Goal: Task Accomplishment & Management: Complete application form

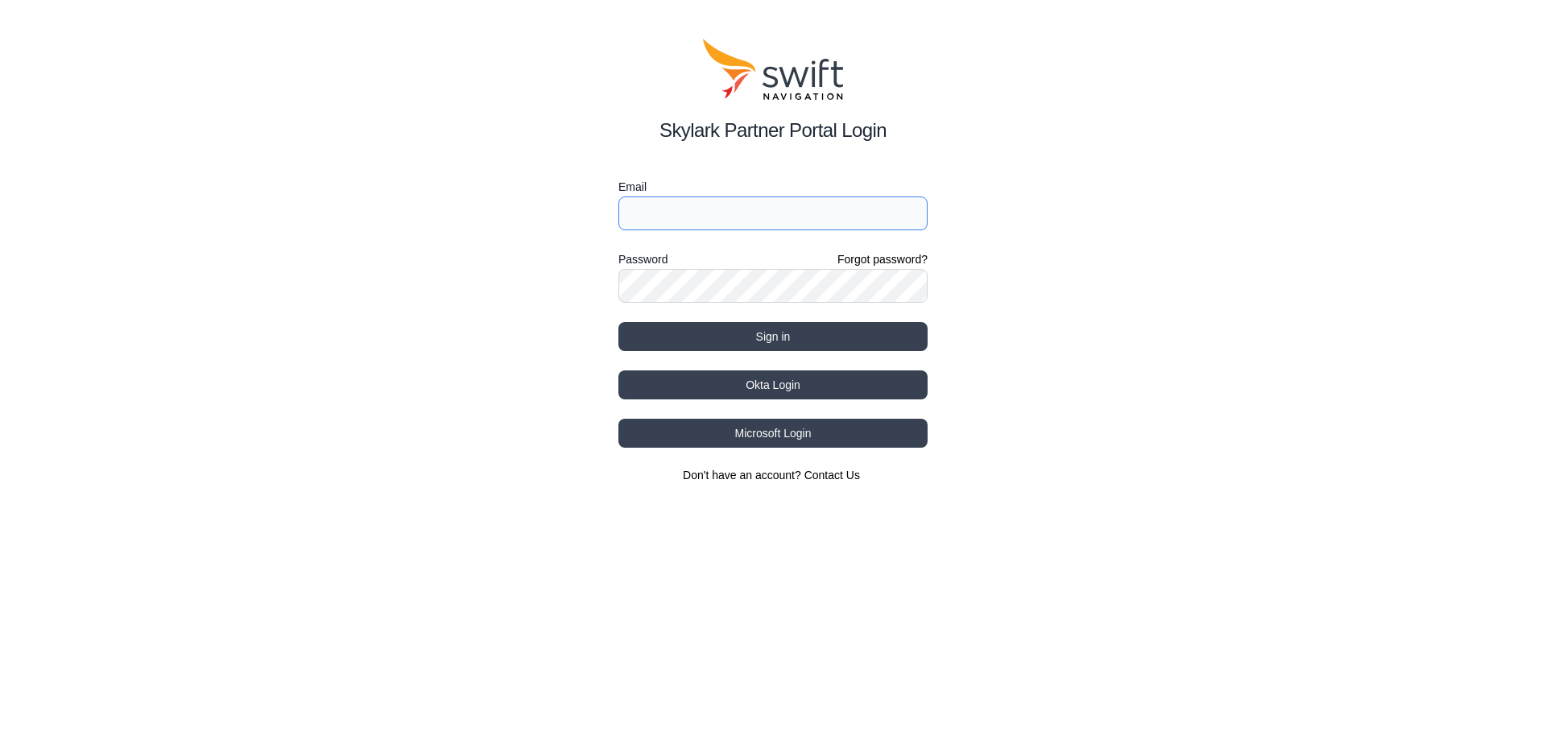
click at [693, 225] on input "Email" at bounding box center [772, 213] width 309 height 34
type input "[EMAIL_ADDRESS][DOMAIN_NAME]"
click at [618, 322] on button "Sign in" at bounding box center [772, 336] width 309 height 29
select select
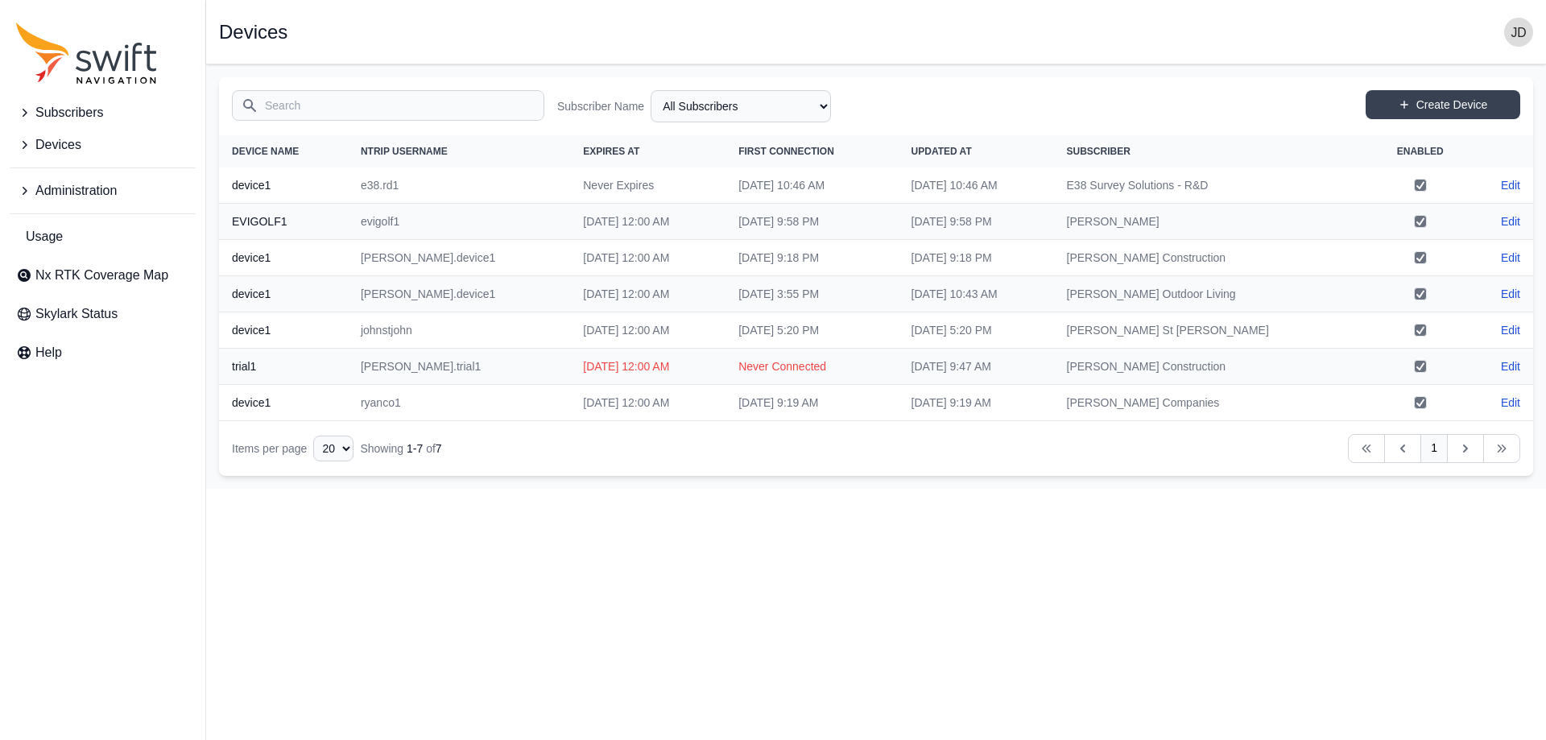
click at [39, 116] on span "Subscribers" at bounding box center [69, 112] width 68 height 19
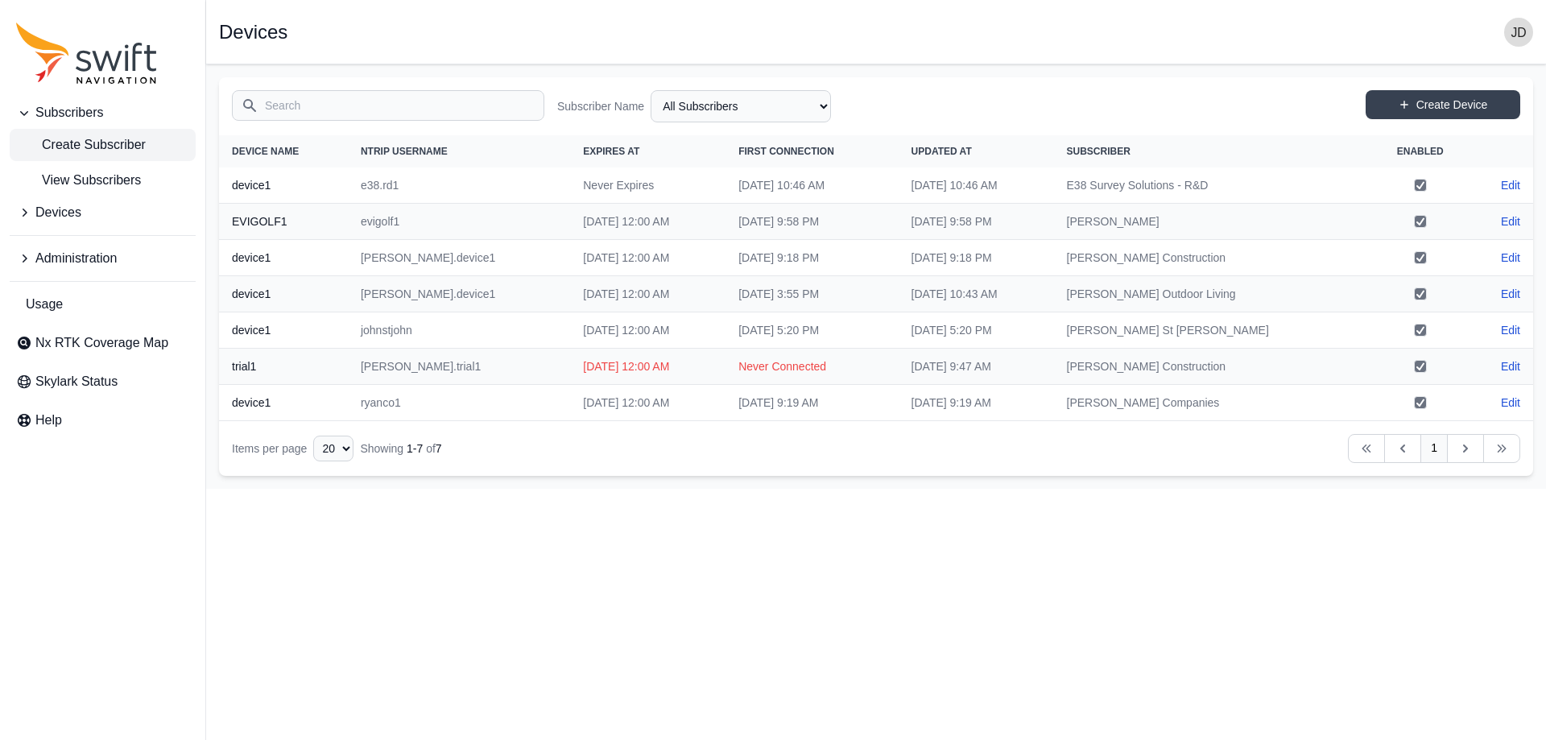
click at [77, 154] on span "Create Subscriber" at bounding box center [81, 144] width 130 height 19
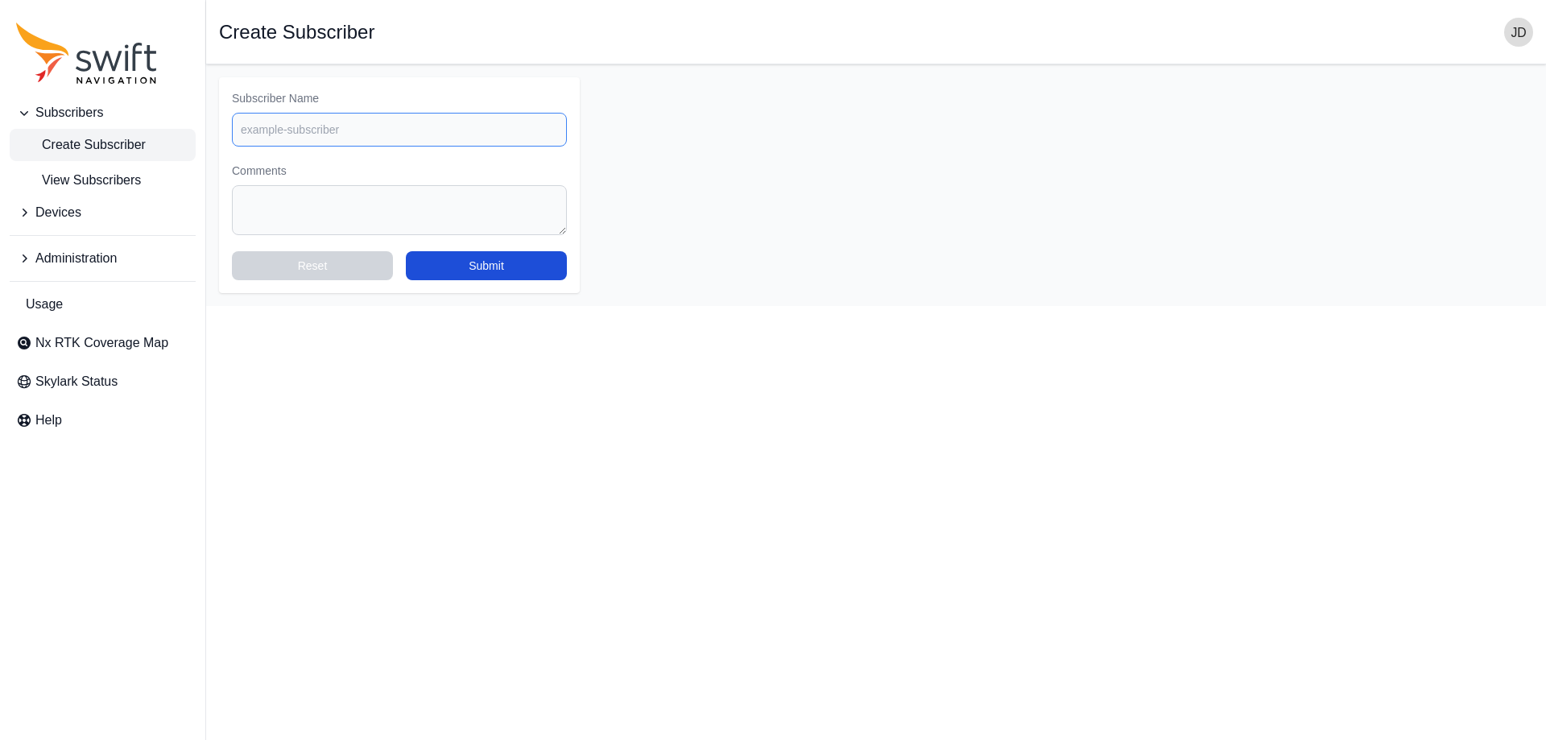
click at [378, 134] on input "Subscriber Name" at bounding box center [399, 130] width 335 height 34
type input "J"
type input "jfshea"
click at [536, 281] on div "Subscriber Name [PERSON_NAME] Comments Reset Submit" at bounding box center [399, 185] width 361 height 216
click at [533, 273] on button "Submit" at bounding box center [486, 265] width 161 height 29
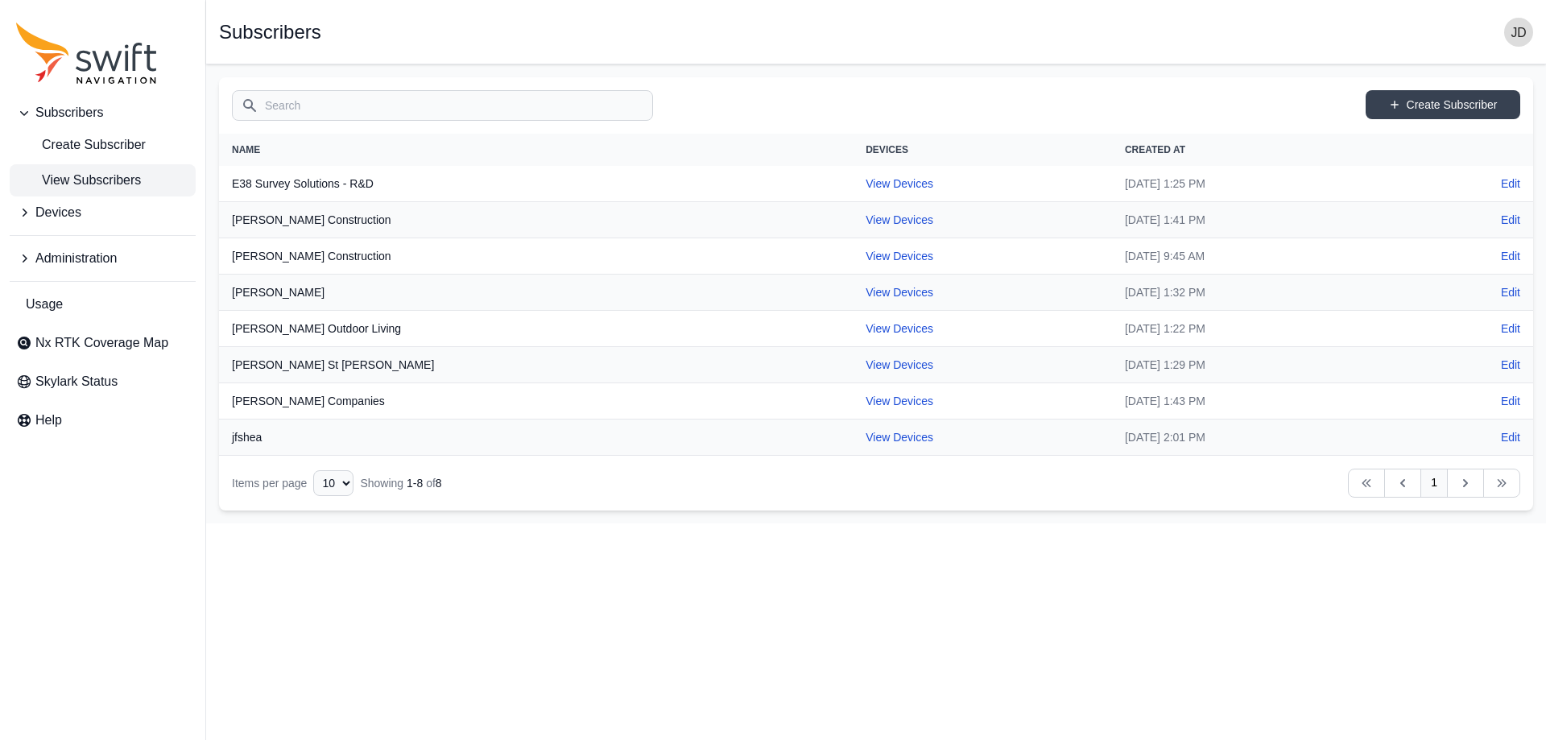
click at [68, 227] on button "Devices" at bounding box center [103, 212] width 186 height 32
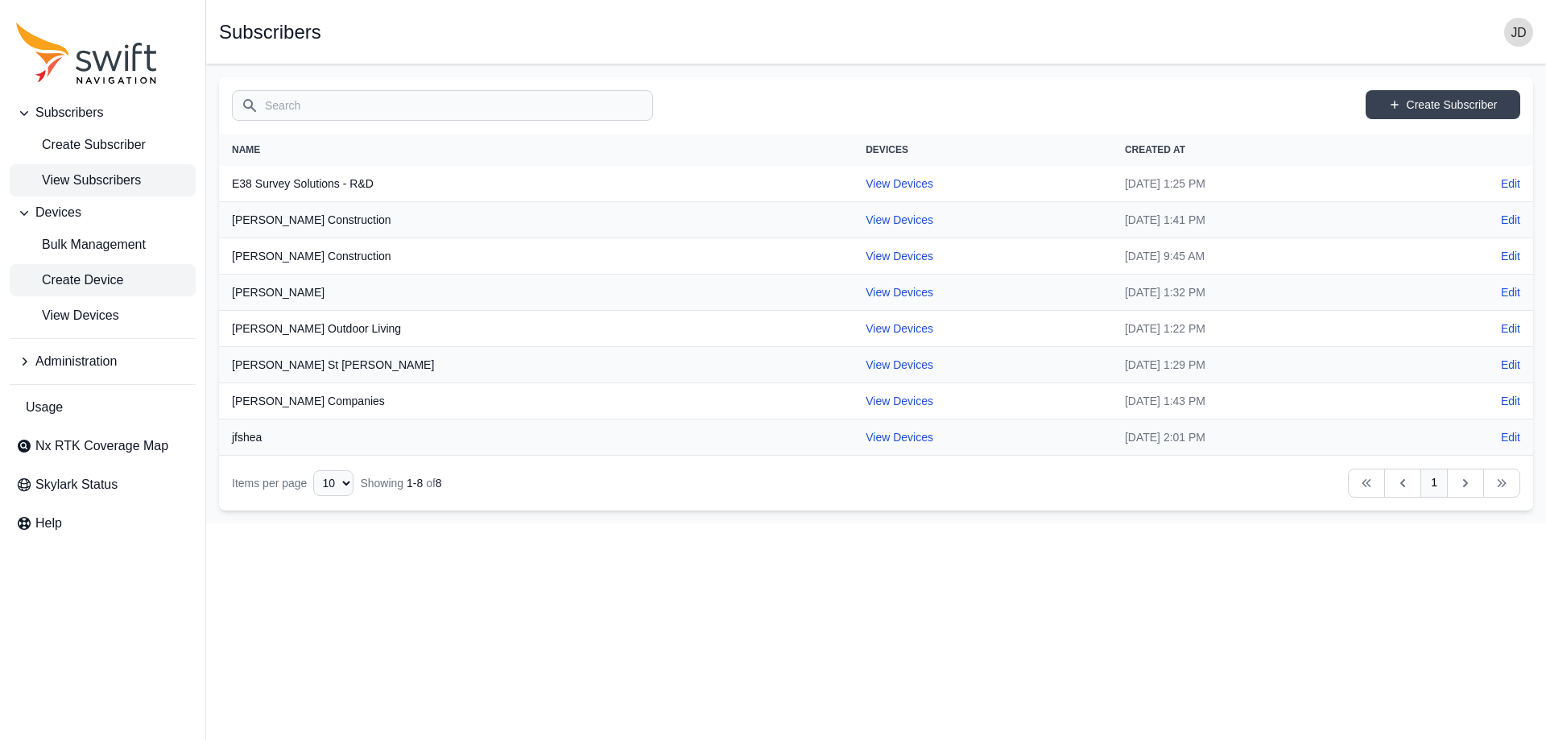
click at [72, 284] on span "Create Device" at bounding box center [69, 280] width 107 height 19
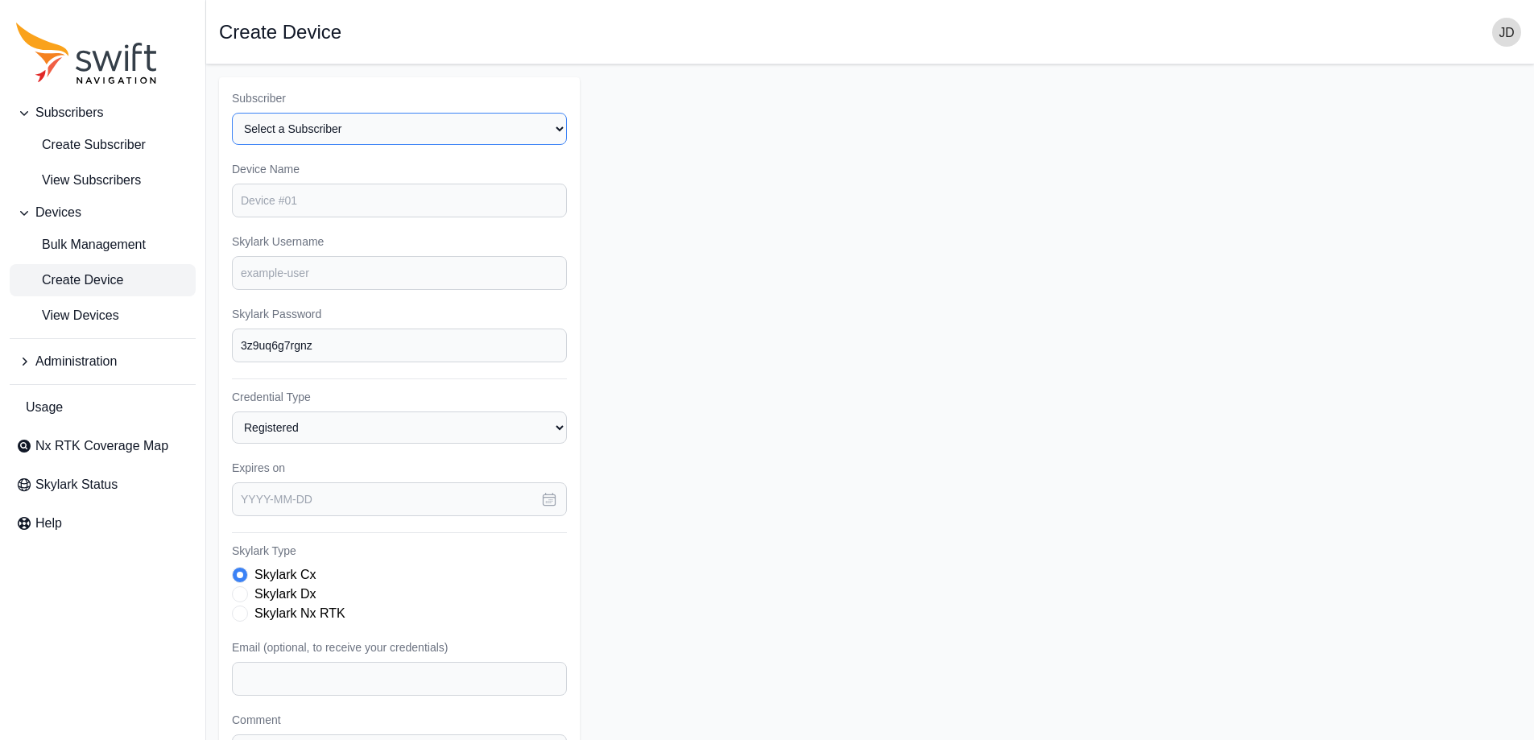
click at [415, 134] on select "Select a Subscriber E38 Survey Solutions - R&D [PERSON_NAME] Construction [PERS…" at bounding box center [399, 129] width 335 height 32
select select "720ce3b4-fe15-4b9f-9d7d-ef8bfb5592c0"
click at [232, 113] on select "Select a Subscriber E38 Survey Solutions - R&D [PERSON_NAME] Construction [PERS…" at bounding box center [399, 129] width 335 height 32
click at [366, 205] on input "Device Name" at bounding box center [399, 201] width 335 height 34
click at [366, 205] on input "device" at bounding box center [399, 201] width 335 height 34
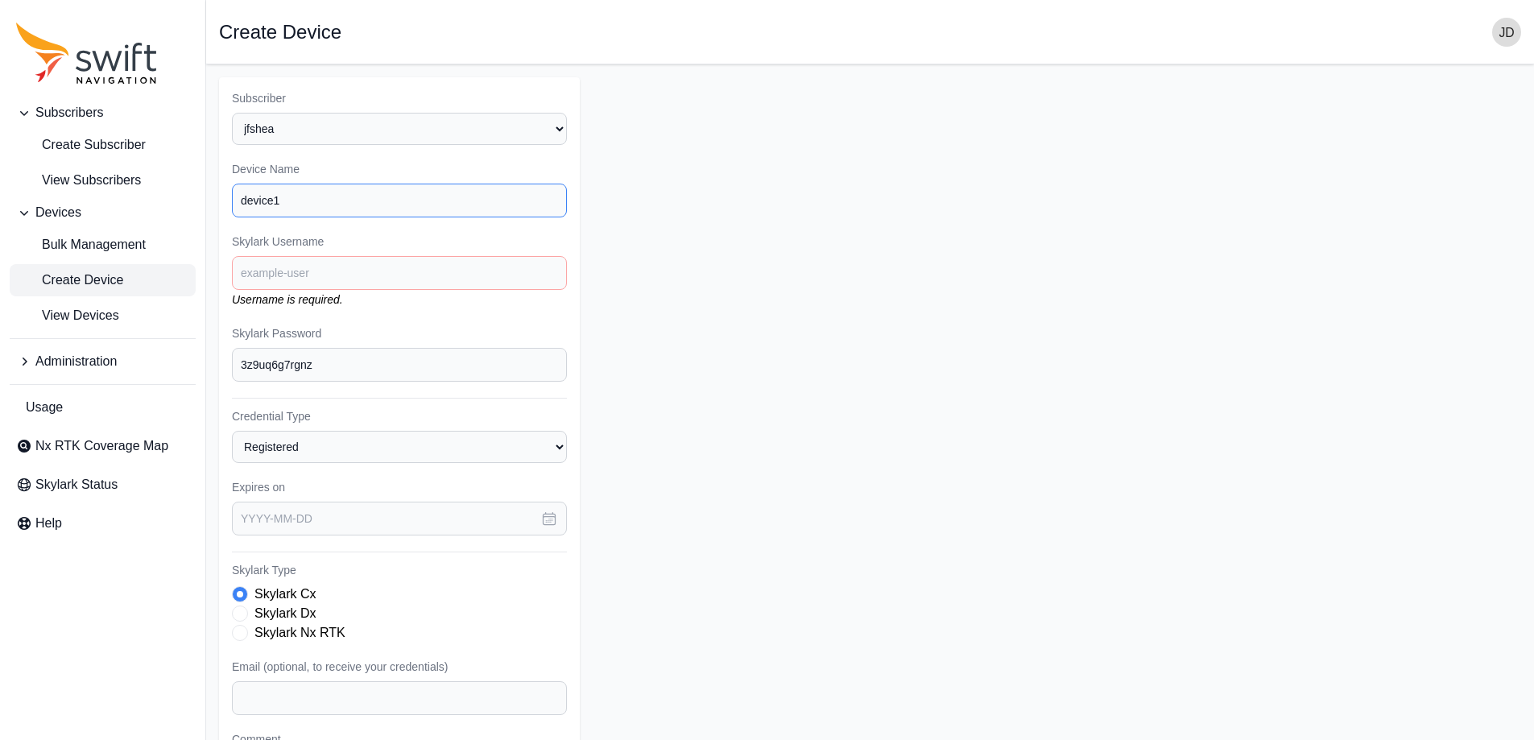
type input "device1"
click at [282, 284] on input "Skylark Username" at bounding box center [399, 273] width 335 height 34
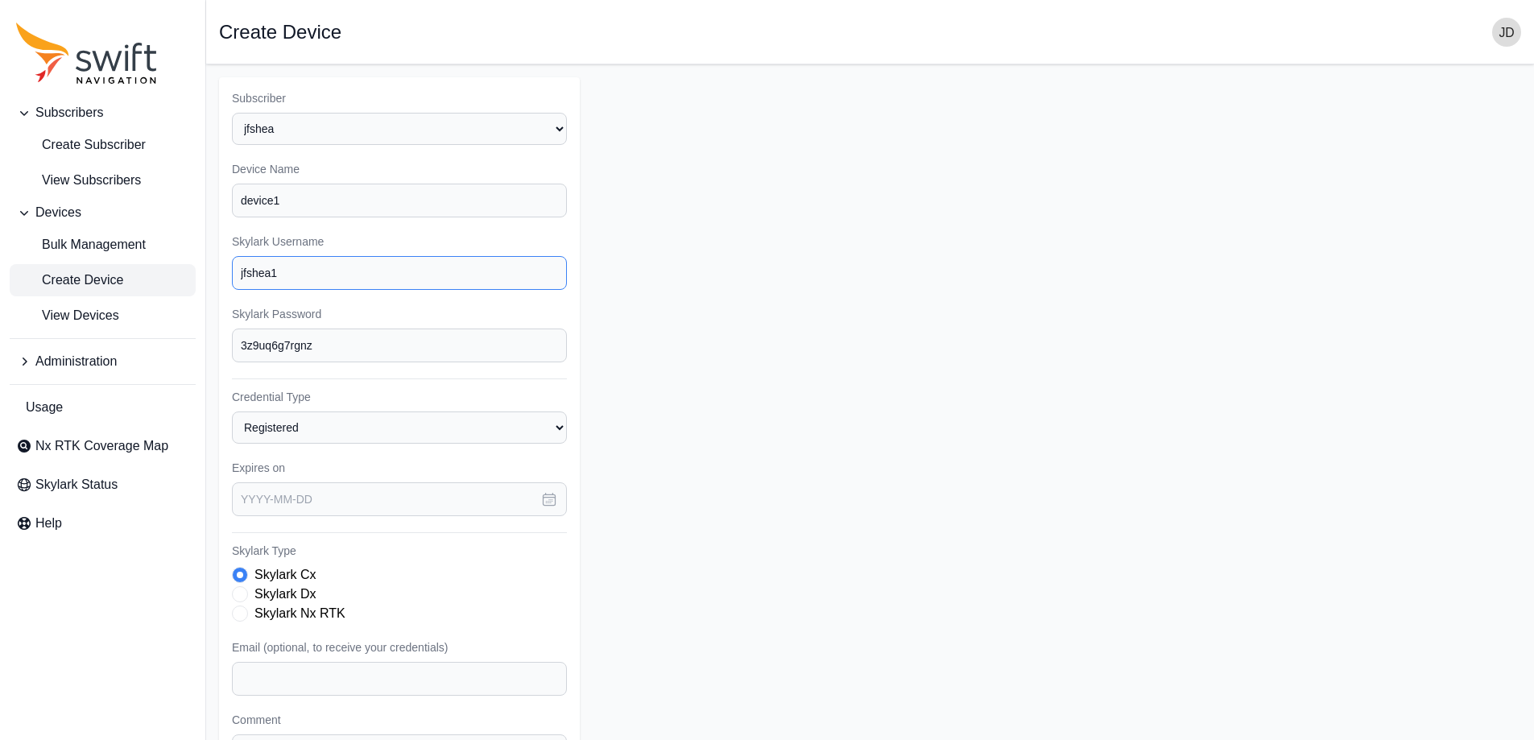
type input "jfshea1"
click at [416, 490] on input "text" at bounding box center [399, 499] width 335 height 34
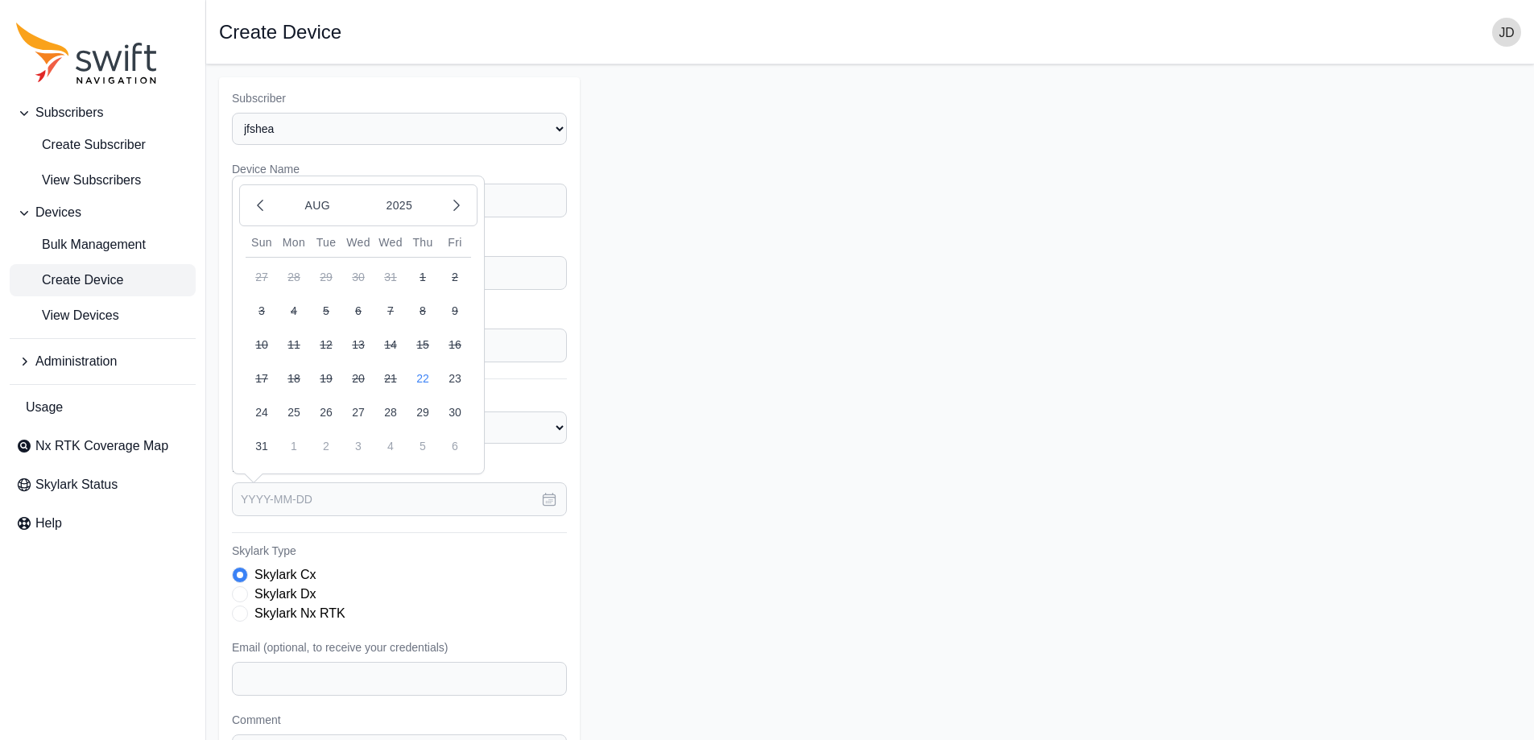
click at [344, 613] on label "Skylark Nx RTK" at bounding box center [299, 613] width 91 height 19
click at [345, 506] on input "text" at bounding box center [399, 499] width 335 height 34
click at [451, 197] on icon "button" at bounding box center [457, 205] width 16 height 16
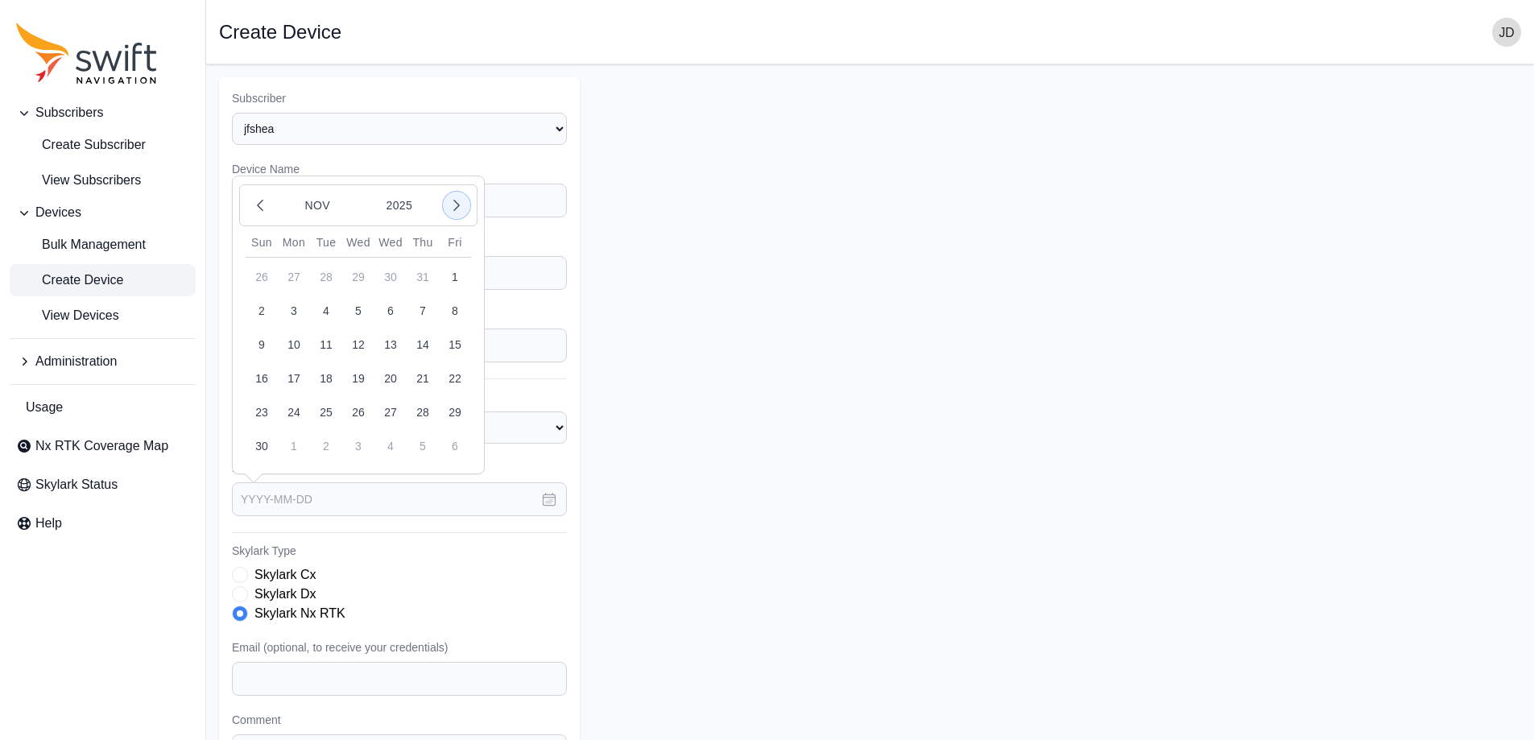
click at [451, 197] on icon "button" at bounding box center [457, 205] width 16 height 16
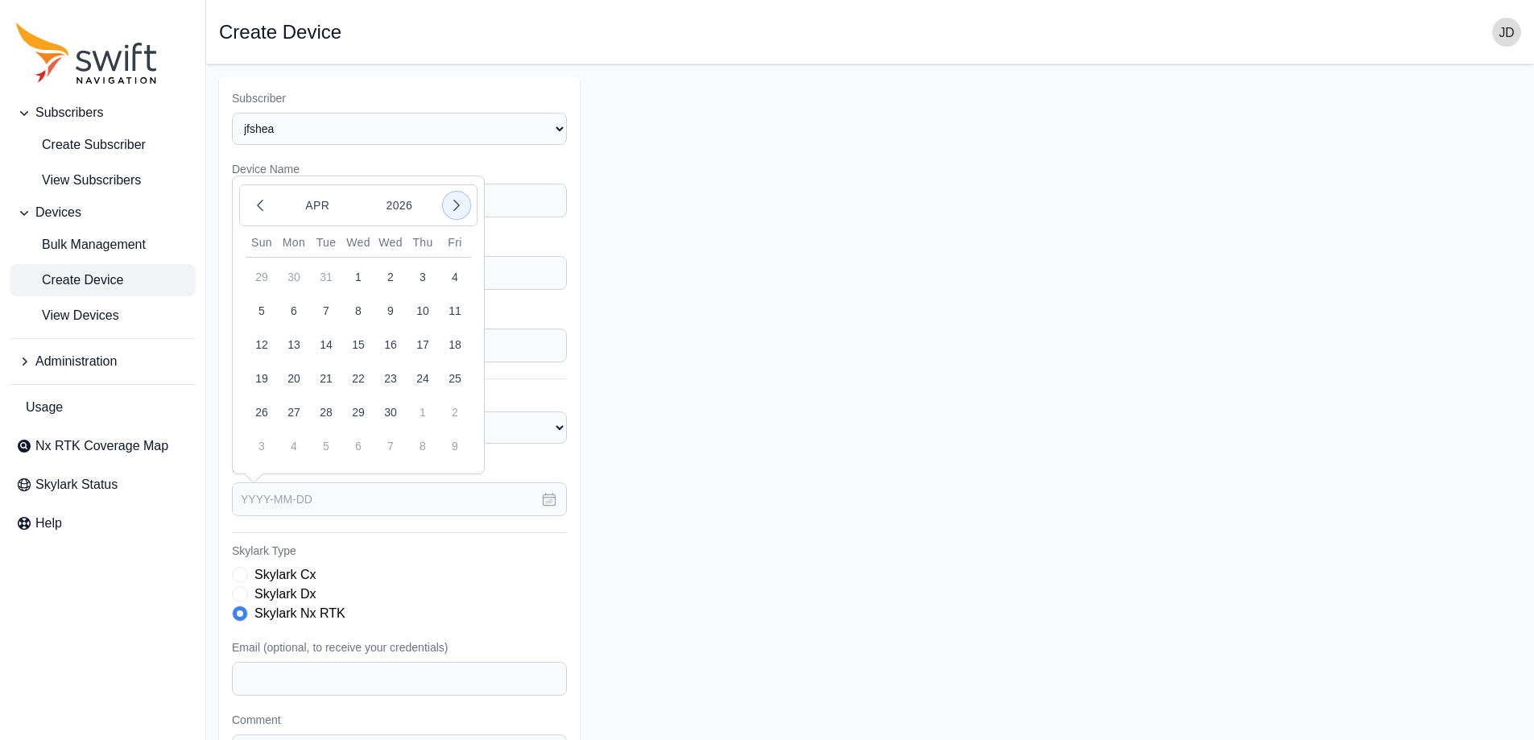
click at [451, 197] on icon "button" at bounding box center [457, 205] width 16 height 16
click at [455, 376] on button "22" at bounding box center [455, 378] width 32 height 32
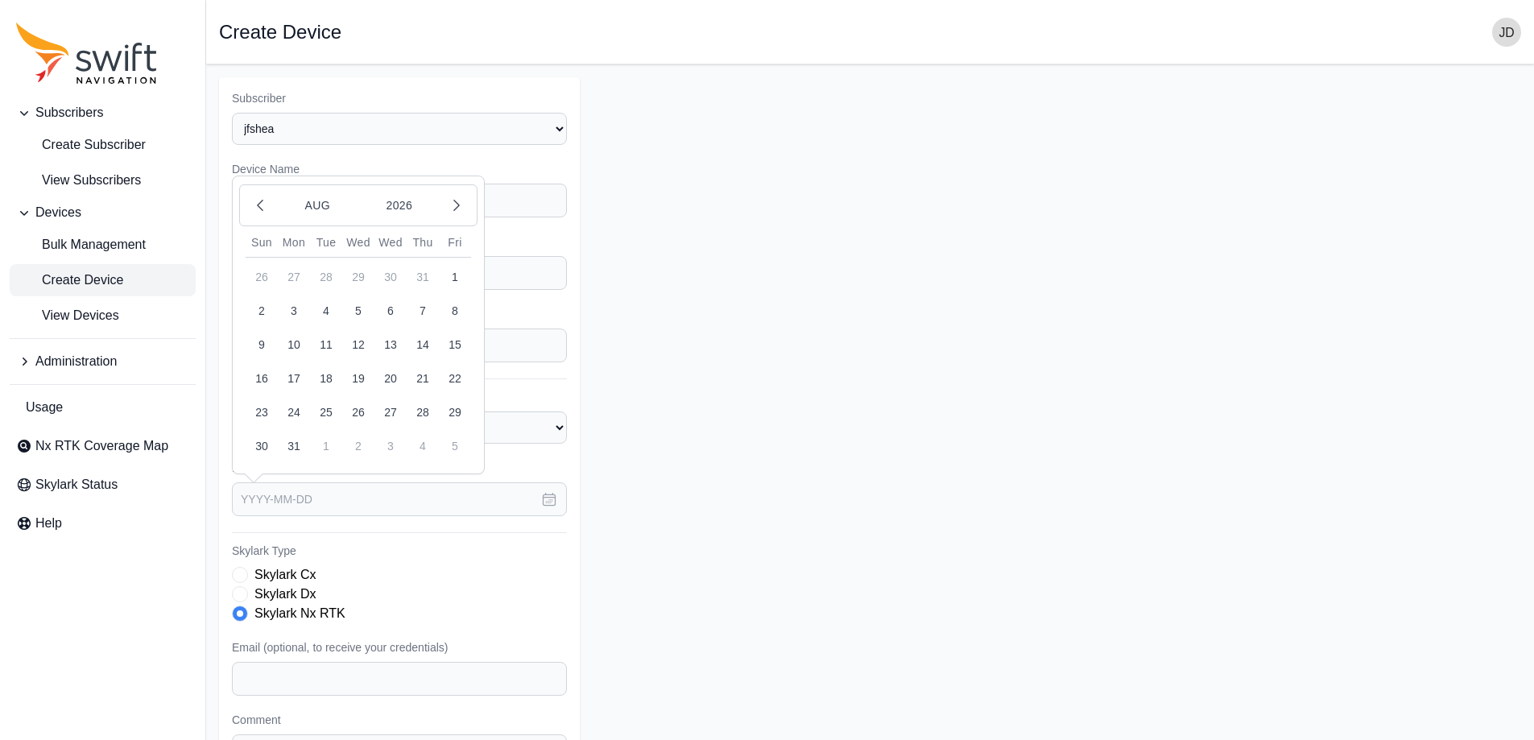
type input "[DATE]"
click at [664, 473] on form "Subscriber Select a Subscriber E38 Survey Solutions - R&D [PERSON_NAME] Constru…" at bounding box center [870, 483] width 1302 height 813
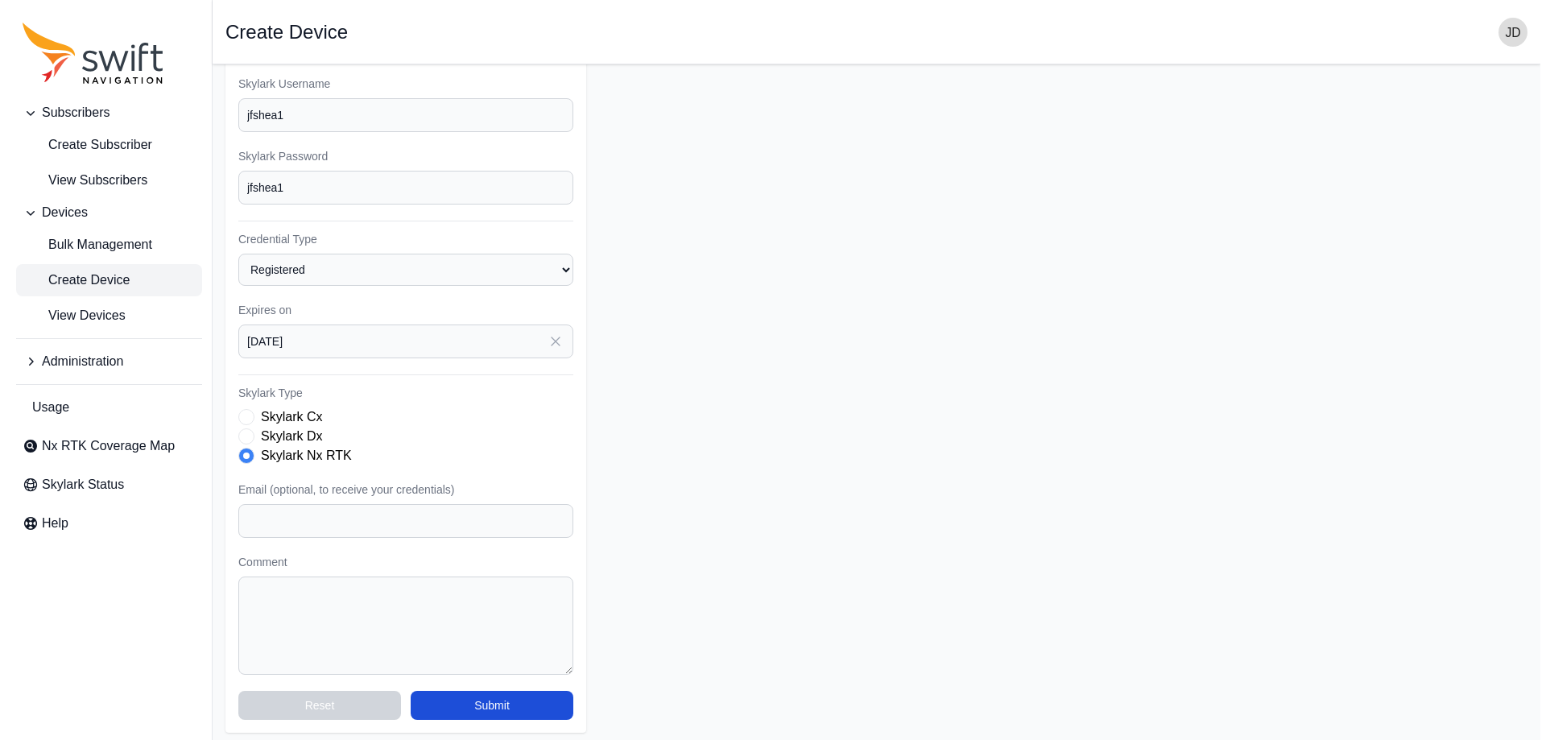
scroll to position [163, 0]
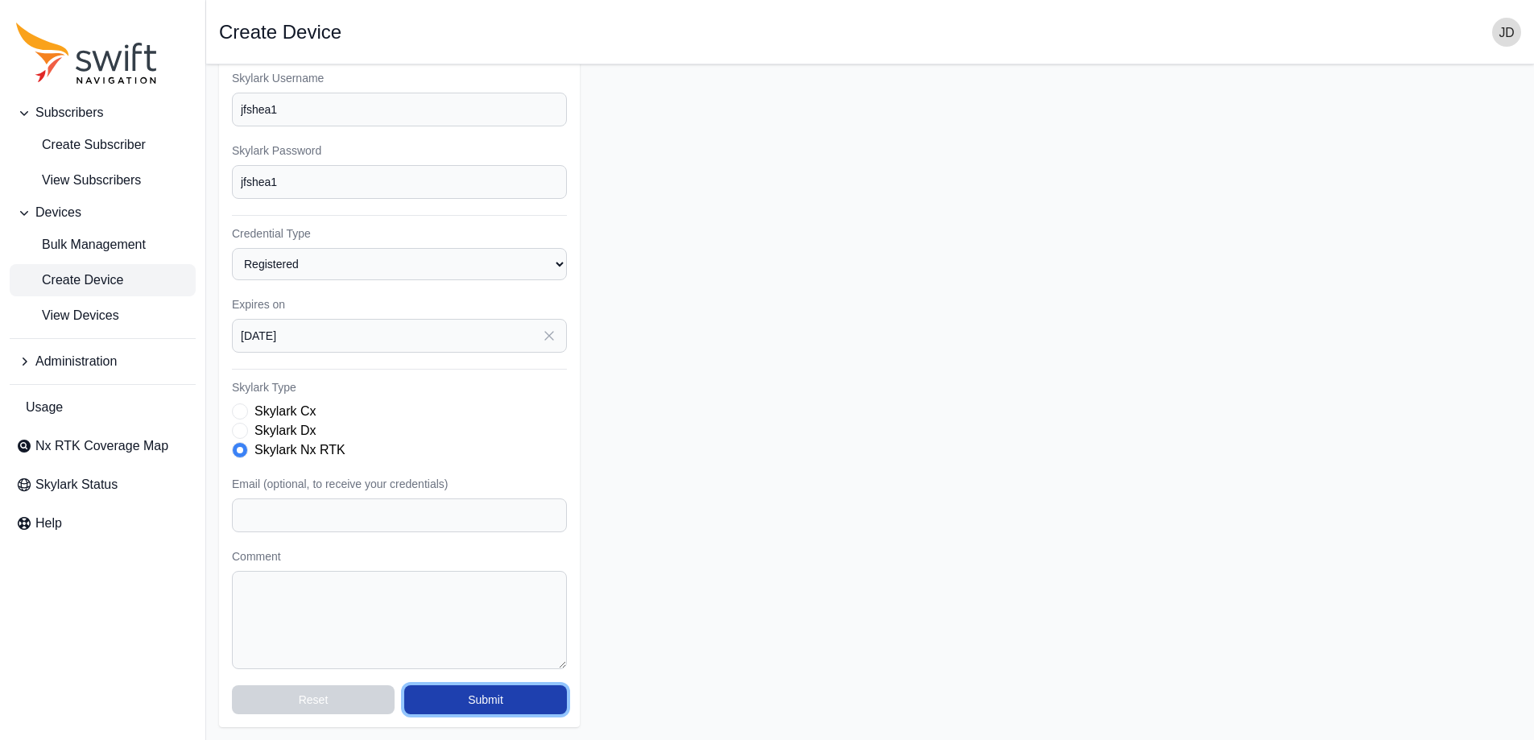
click at [494, 697] on button "Submit" at bounding box center [485, 699] width 163 height 29
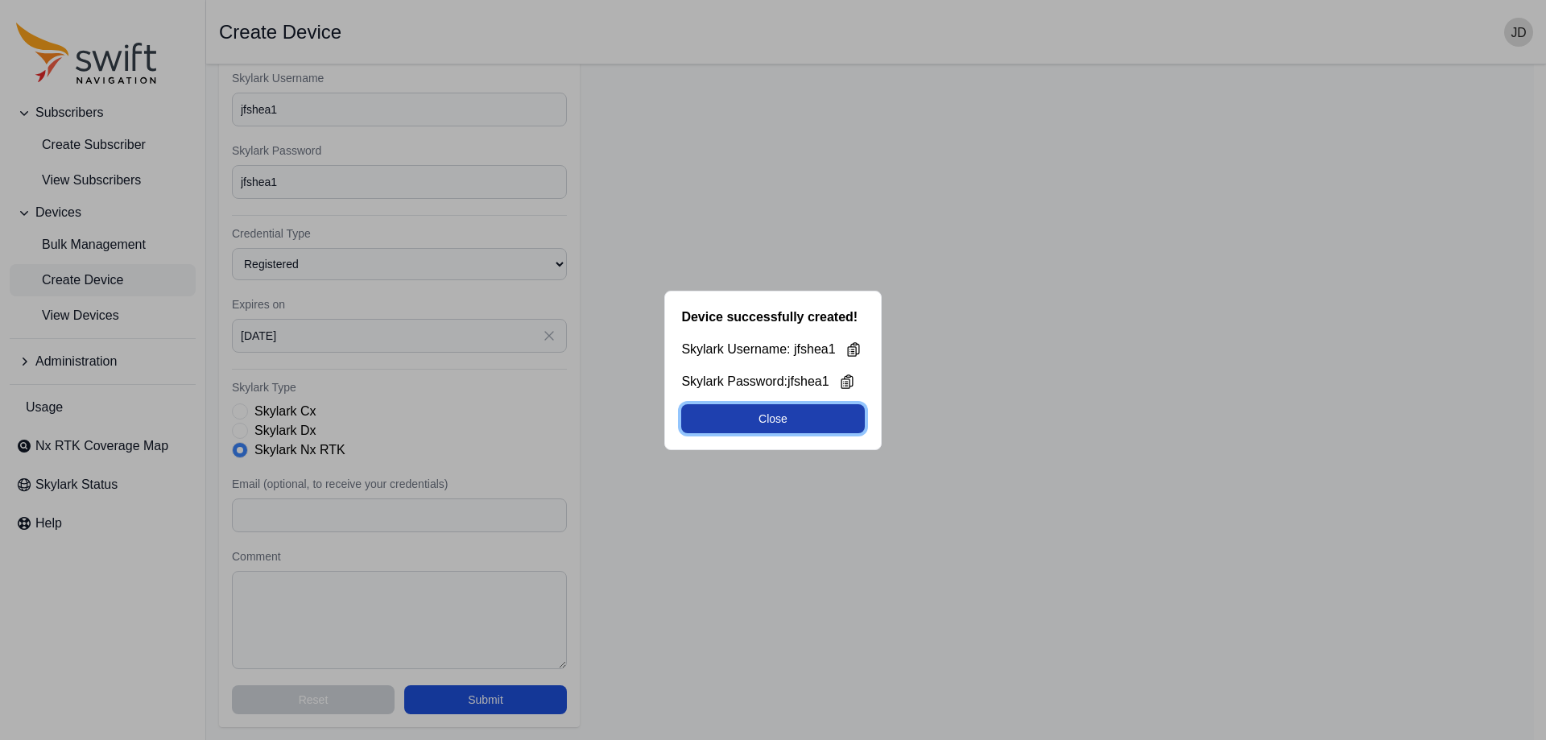
click at [704, 424] on button "Close" at bounding box center [772, 418] width 183 height 29
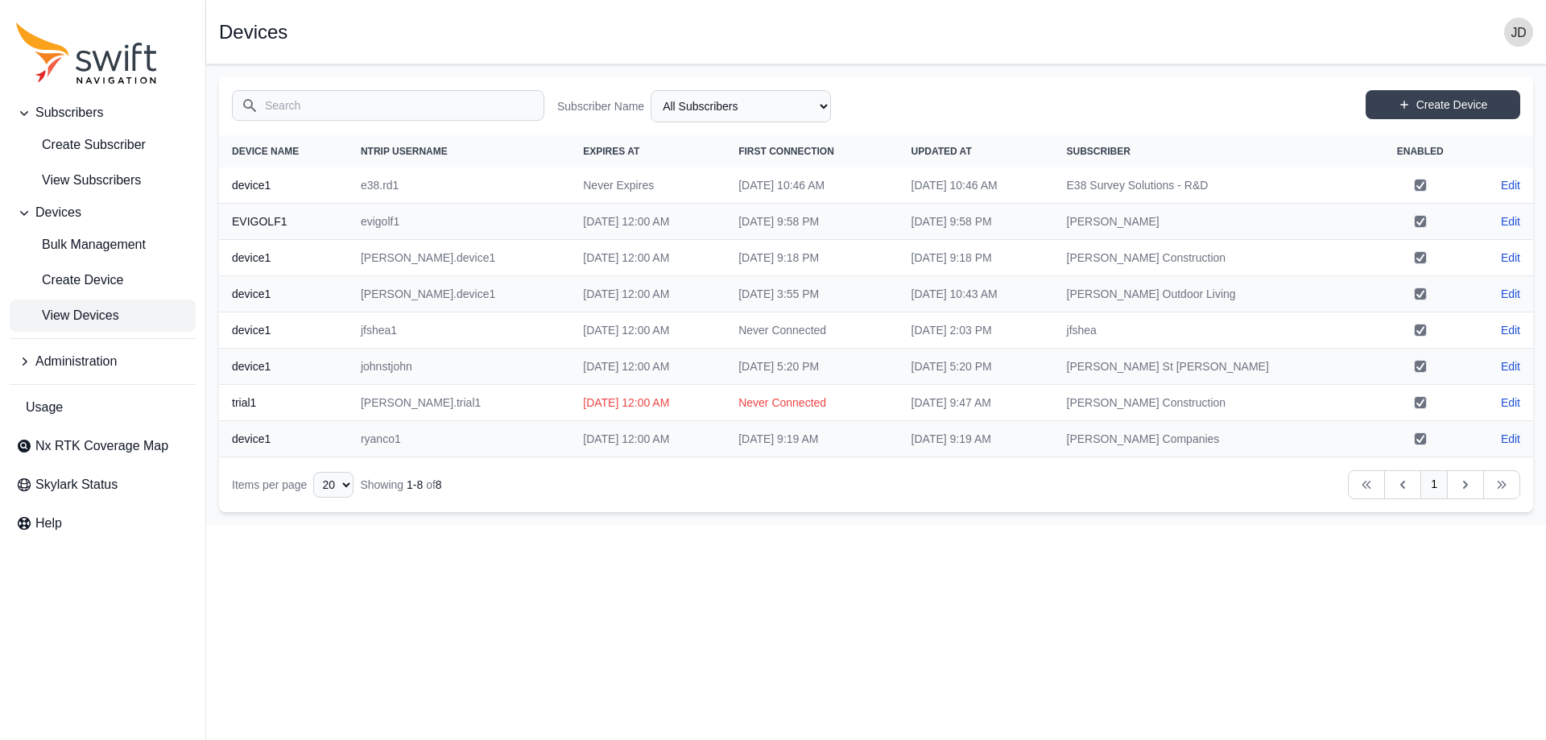
click at [660, 525] on html "Subscribers Create Subscriber View Subscribers Devices Bulk Management Create D…" at bounding box center [773, 262] width 1546 height 525
drag, startPoint x: 751, startPoint y: 321, endPoint x: 726, endPoint y: 325, distance: 25.2
click at [742, 321] on td "Never Connected" at bounding box center [812, 330] width 172 height 36
click at [822, 445] on td "[DATE] 9:19 AM" at bounding box center [812, 439] width 172 height 36
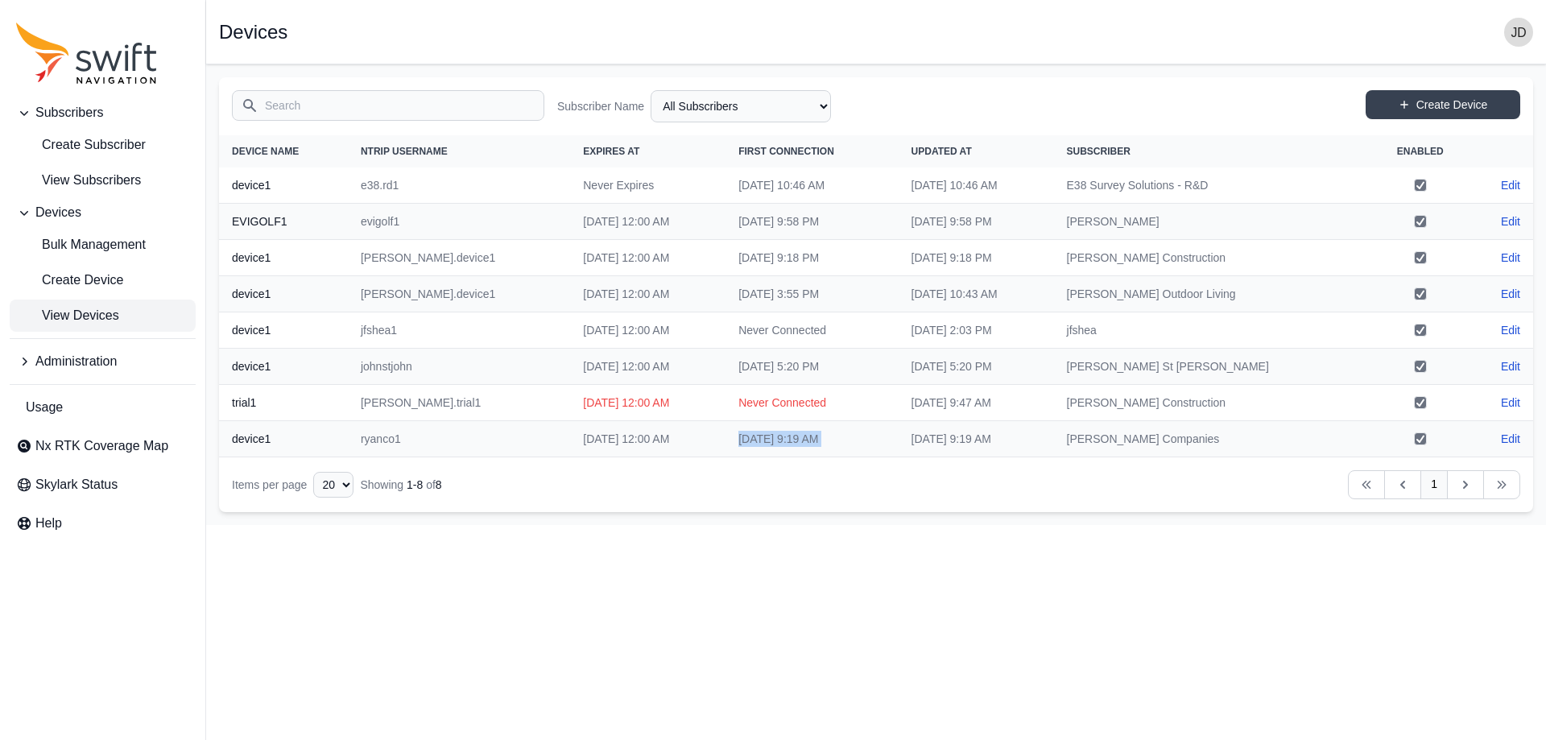
click at [822, 445] on td "[DATE] 9:19 AM" at bounding box center [812, 439] width 172 height 36
